Goal: Transaction & Acquisition: Purchase product/service

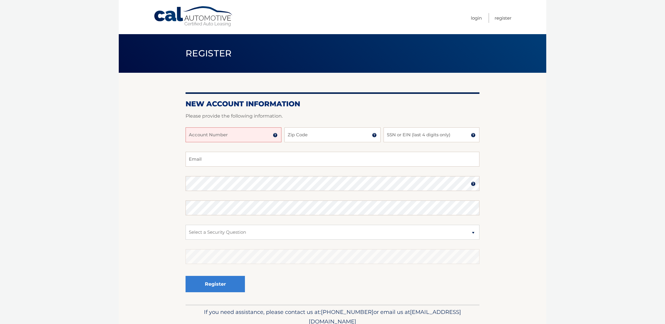
click at [239, 141] on input "Account Number" at bounding box center [234, 134] width 96 height 15
click at [341, 126] on div at bounding box center [333, 123] width 294 height 7
click at [231, 141] on input "Account Number" at bounding box center [234, 134] width 96 height 15
type input "44455974407"
type input "33186"
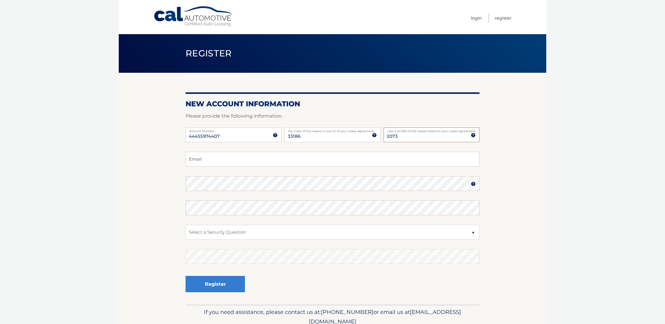
type input "2073"
type input "santiagolargo@hotmail.com"
select select "1"
click at [229, 289] on button "Register" at bounding box center [215, 284] width 59 height 16
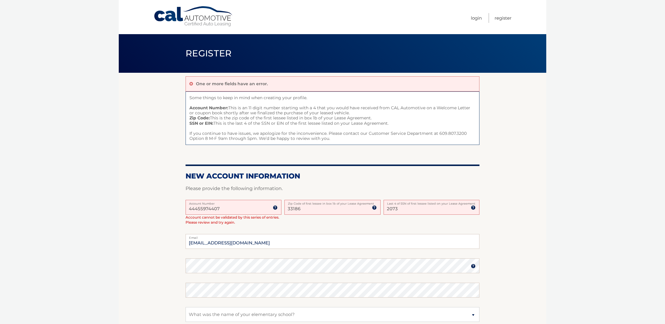
click at [194, 209] on input "44455974407" at bounding box center [234, 207] width 96 height 15
click at [195, 209] on input "44455974407" at bounding box center [234, 207] width 96 height 15
click at [201, 208] on input "44455974407" at bounding box center [234, 207] width 96 height 15
click at [204, 207] on input "44455974407" at bounding box center [234, 207] width 96 height 15
click at [197, 208] on input "44455974407" at bounding box center [234, 207] width 96 height 15
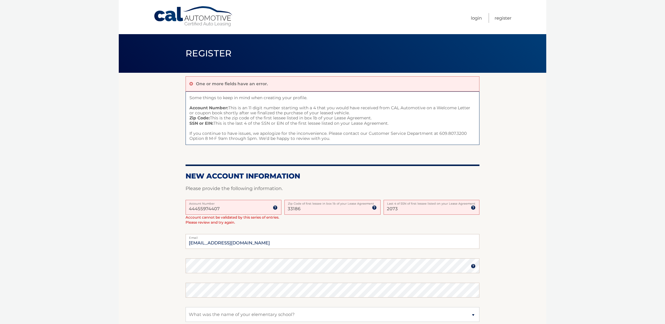
click at [223, 206] on input "44455974407" at bounding box center [234, 207] width 96 height 15
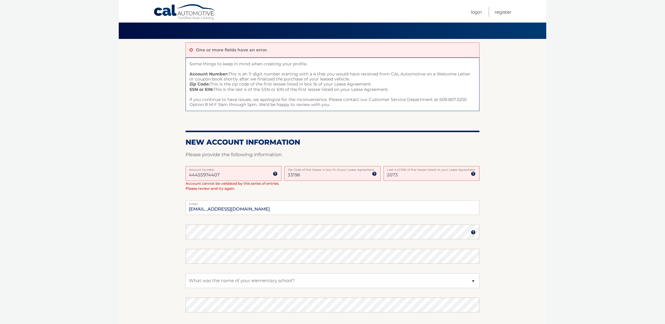
type input "33196"
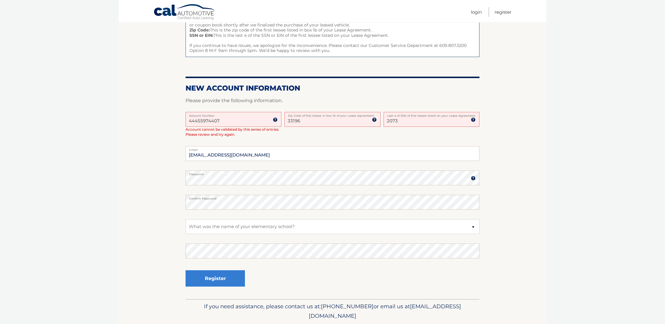
scroll to position [92, 0]
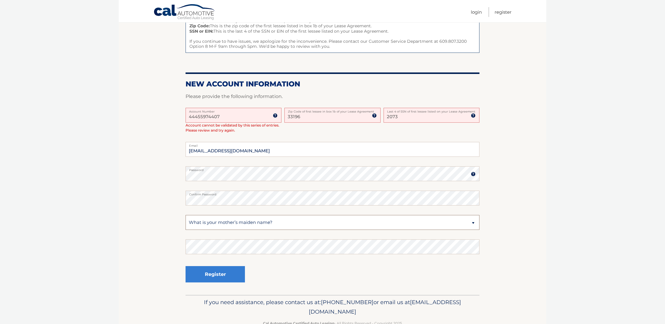
select select "1"
drag, startPoint x: 230, startPoint y: 233, endPoint x: 223, endPoint y: 272, distance: 39.5
click at [223, 272] on button "Register" at bounding box center [215, 274] width 59 height 16
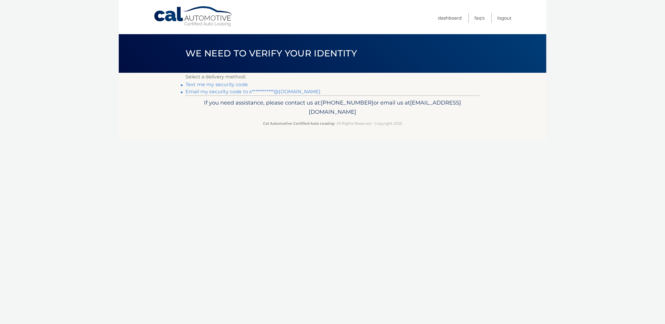
click at [223, 91] on link "**********" at bounding box center [253, 92] width 135 height 6
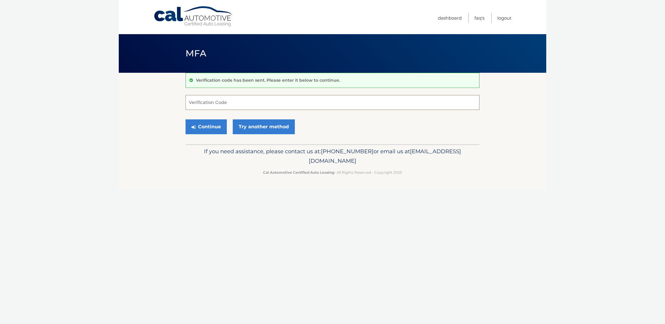
click at [219, 102] on input "Verification Code" at bounding box center [333, 102] width 294 height 15
paste input "130642"
type input "130642"
click at [219, 127] on button "Continue" at bounding box center [206, 126] width 41 height 15
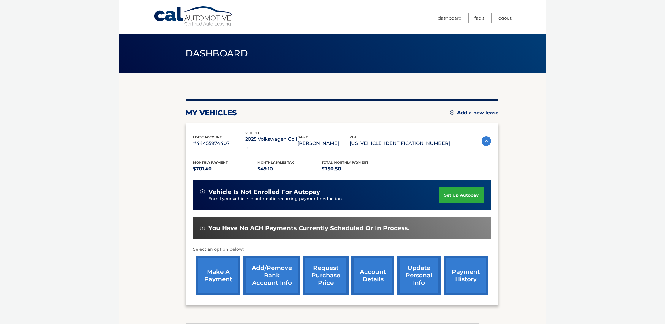
click at [226, 271] on link "make a payment" at bounding box center [218, 275] width 45 height 39
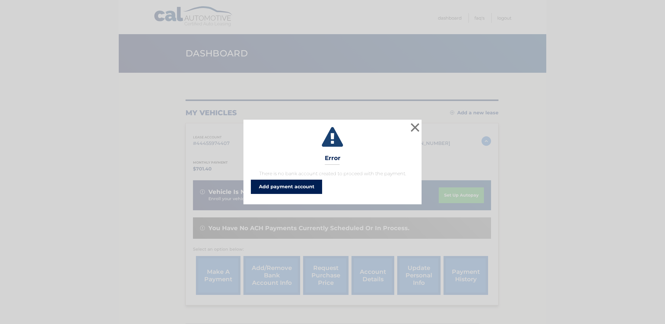
click at [284, 184] on link "Add payment account" at bounding box center [286, 187] width 71 height 14
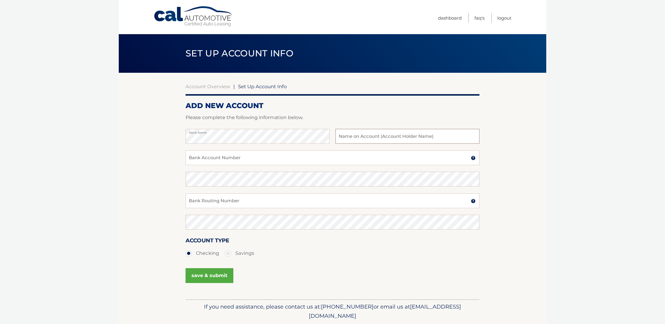
click at [354, 133] on input "text" at bounding box center [408, 136] width 144 height 15
type input "Largo Easy Corp"
click at [290, 161] on input "Bank Account Number" at bounding box center [333, 157] width 294 height 15
paste input "1100032476617"
type input "1100032476617"
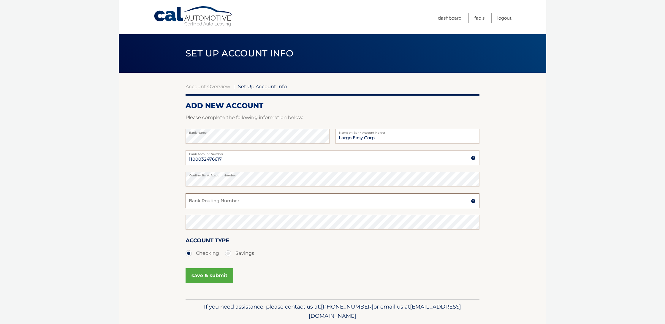
click at [233, 201] on input "Bank Routing Number" at bounding box center [333, 200] width 294 height 15
click at [560, 136] on body "Cal Automotive Menu Dashboard FAQ's Logout |" at bounding box center [332, 162] width 665 height 324
click at [258, 203] on input "Bank Routing Number" at bounding box center [333, 200] width 294 height 15
paste input "263191387"
type input "263191387"
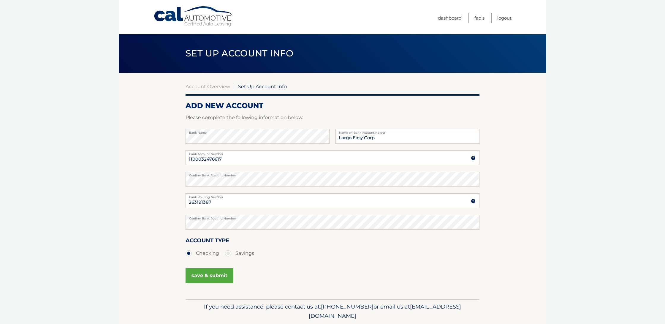
click at [213, 276] on button "save & submit" at bounding box center [210, 275] width 48 height 15
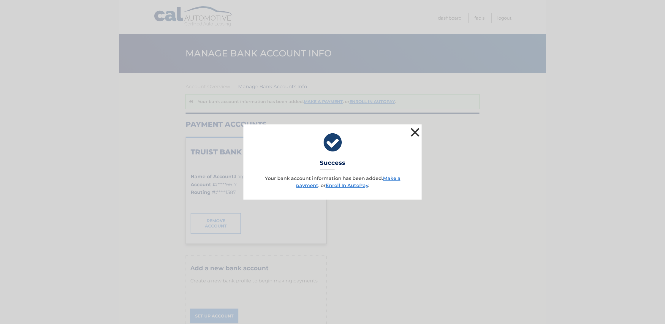
click at [419, 130] on button "×" at bounding box center [415, 132] width 12 height 12
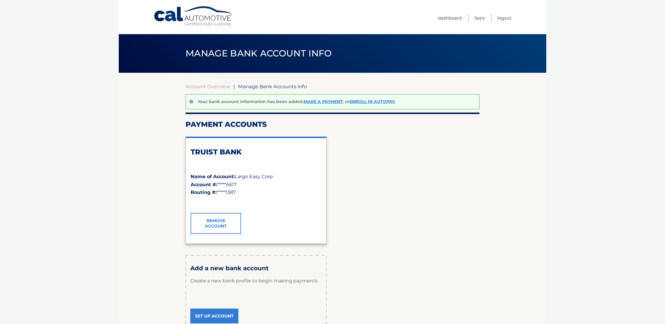
click at [282, 184] on div "Account #: *****6617" at bounding box center [256, 185] width 131 height 8
click at [253, 179] on span "Largo Easy Corp" at bounding box center [254, 177] width 38 height 6
click at [314, 100] on link "Make a payment" at bounding box center [323, 101] width 39 height 5
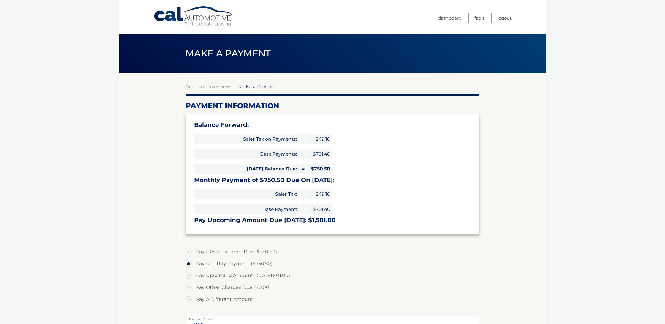
select select "OTk5NjYwZWQtMzYyZi00YzZlLWE2ODktYWJiYjhiNzIyZjcw"
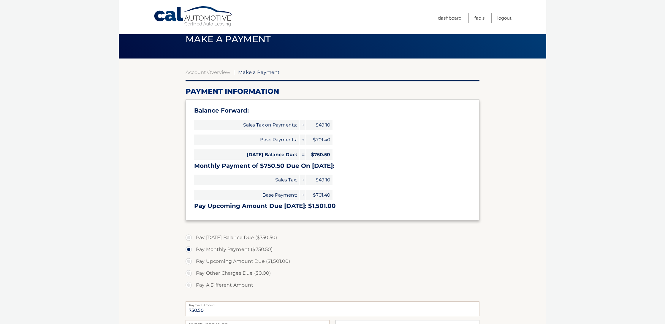
scroll to position [14, 0]
click at [187, 235] on label "Pay Today's Balance Due ($750.50)" at bounding box center [333, 238] width 294 height 12
click at [188, 235] on input "Pay Today's Balance Due ($750.50)" at bounding box center [191, 237] width 6 height 10
radio input "true"
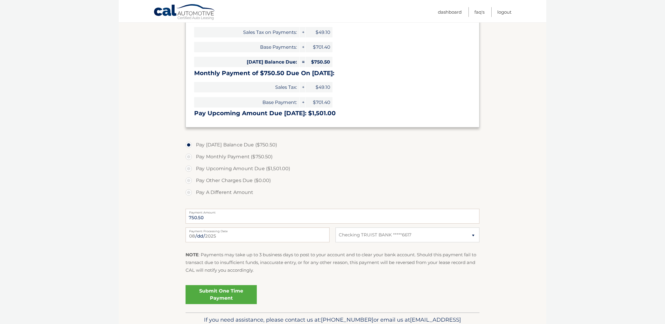
scroll to position [114, 0]
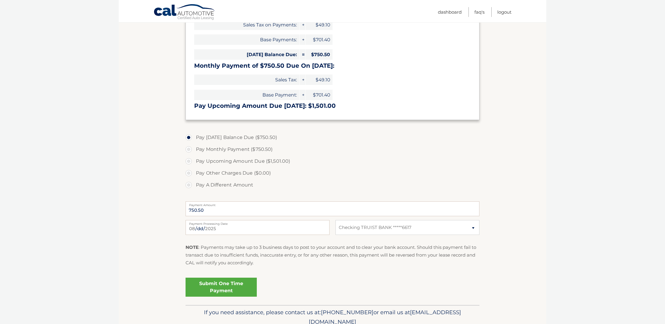
click at [241, 285] on link "Submit One Time Payment" at bounding box center [221, 287] width 71 height 19
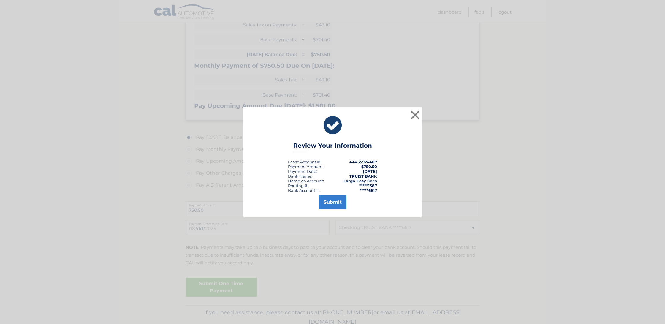
click at [338, 194] on div "Submit" at bounding box center [332, 201] width 163 height 17
click at [333, 206] on button "Submit" at bounding box center [333, 202] width 28 height 14
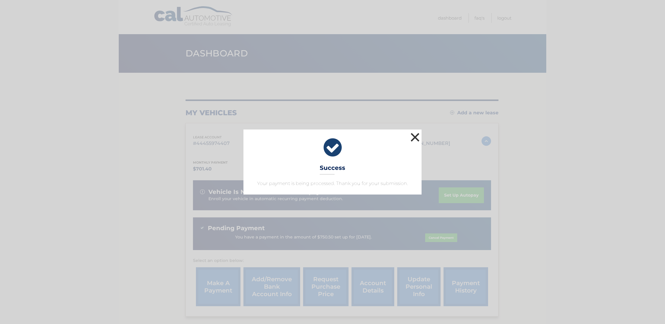
click at [417, 135] on button "×" at bounding box center [415, 137] width 12 height 12
